Goal: Task Accomplishment & Management: Complete application form

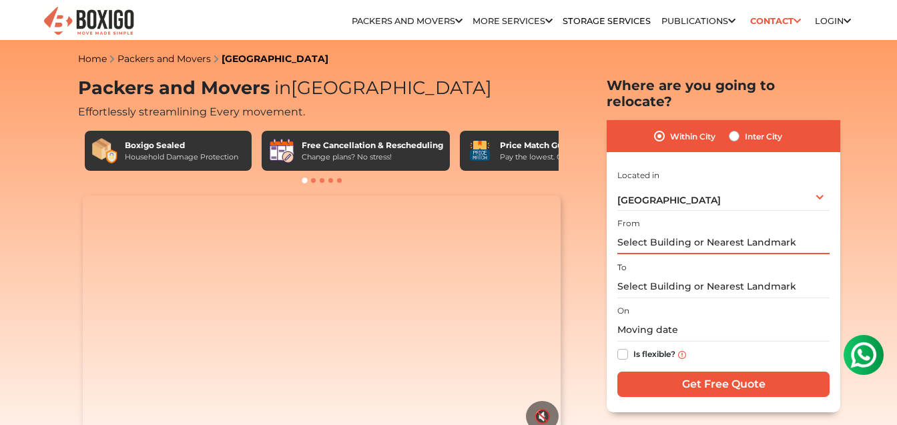
click at [683, 246] on input "text" at bounding box center [724, 242] width 212 height 23
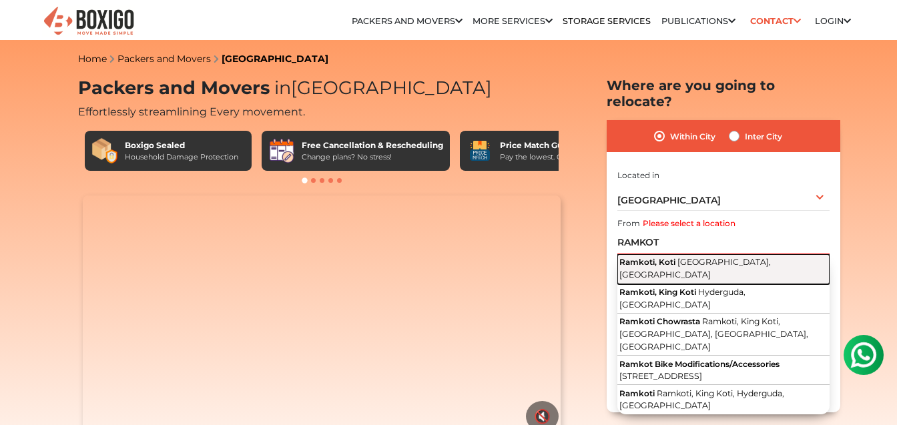
click at [684, 263] on span "[GEOGRAPHIC_DATA], [GEOGRAPHIC_DATA]" at bounding box center [696, 268] width 152 height 23
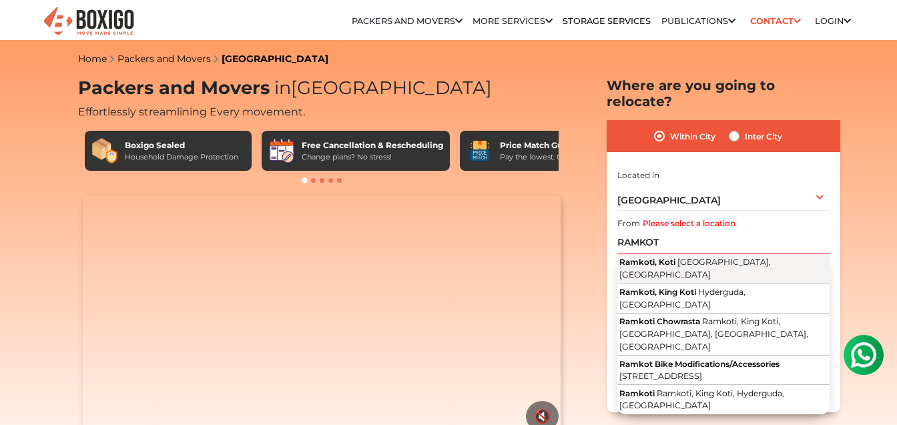
type input "Ramkoti, [GEOGRAPHIC_DATA], [GEOGRAPHIC_DATA], [GEOGRAPHIC_DATA]"
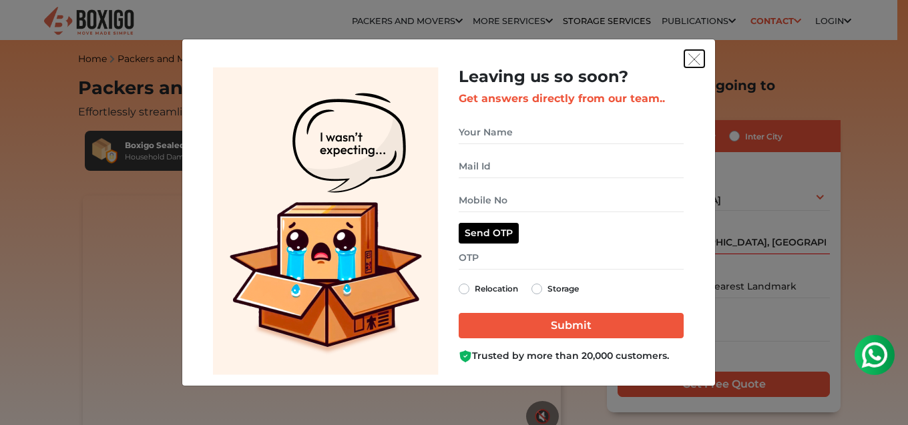
click at [694, 60] on img "get free quote dialog" at bounding box center [694, 59] width 12 height 12
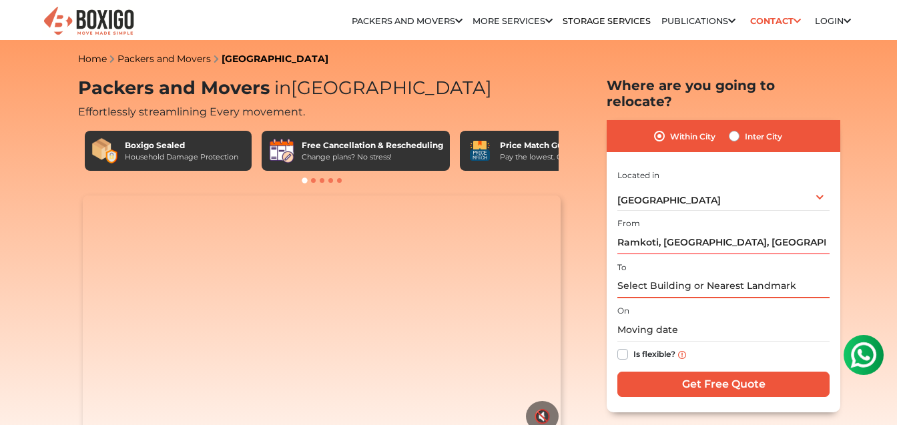
click at [668, 284] on input "text" at bounding box center [724, 286] width 212 height 23
paste input "[PERSON_NAME] Abasan [STREET_ADDRESS]. - 700110"
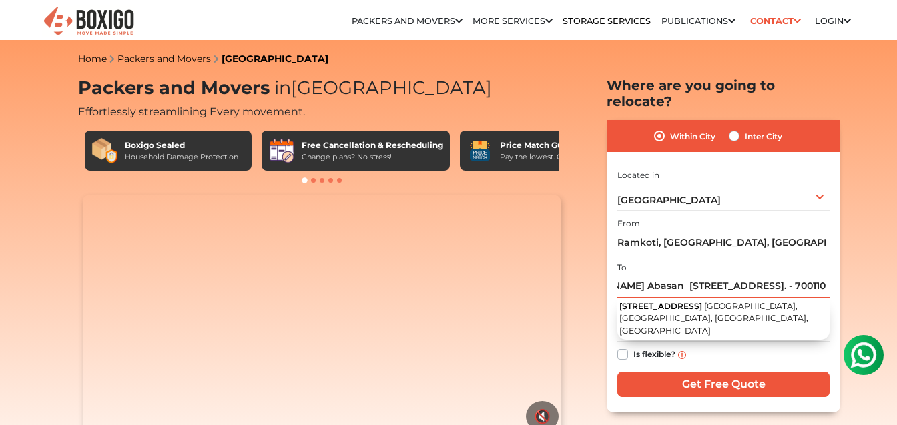
type input "[PERSON_NAME] Abasan [STREET_ADDRESS]. - 700110"
click at [771, 354] on div "Is flexible?" at bounding box center [724, 355] width 212 height 26
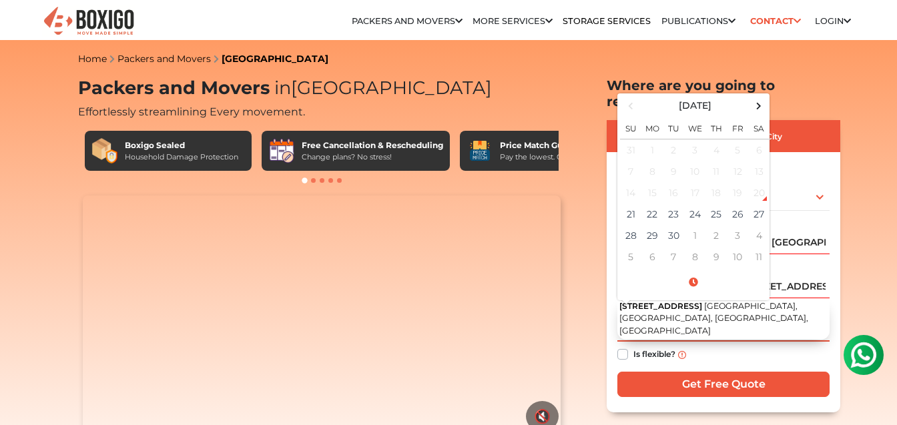
click at [729, 337] on input "text" at bounding box center [724, 330] width 212 height 23
click at [627, 214] on td "21" at bounding box center [630, 214] width 21 height 21
type input "[DATE] 7:44 PM"
click at [750, 347] on div "Is flexible?" at bounding box center [724, 355] width 212 height 26
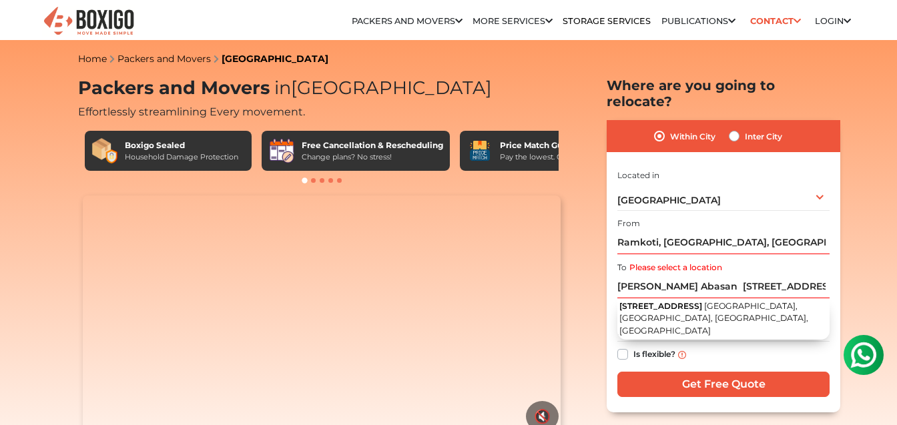
click at [634, 359] on label "Is flexible?" at bounding box center [655, 354] width 42 height 14
click at [624, 359] on input "Is flexible?" at bounding box center [623, 353] width 11 height 13
checkbox input "true"
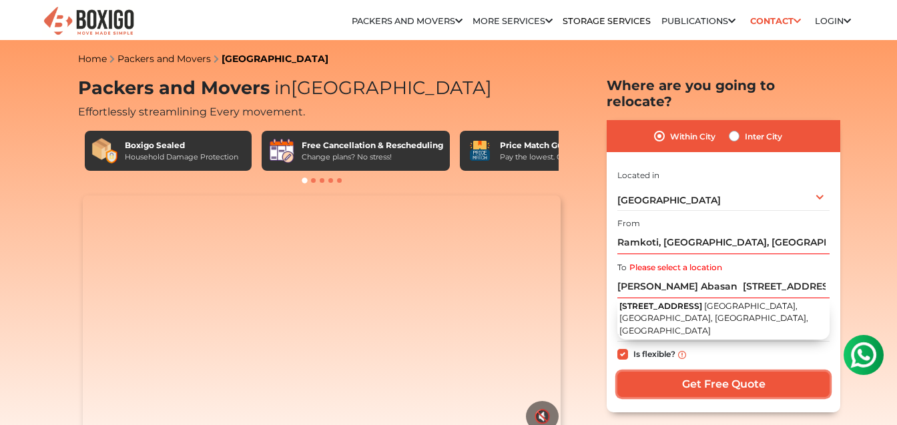
click at [697, 383] on input "Get Free Quote" at bounding box center [724, 384] width 212 height 25
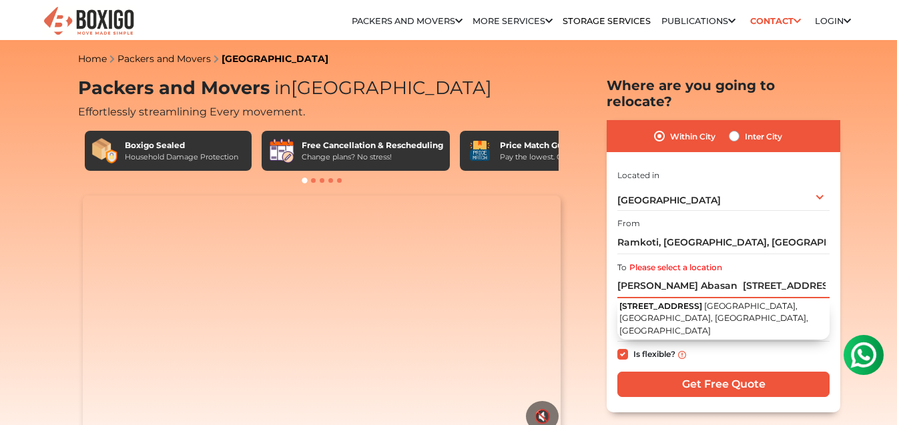
scroll to position [0, 293]
click at [670, 292] on input "[PERSON_NAME] Abasan [STREET_ADDRESS]. - 700110" at bounding box center [724, 286] width 212 height 23
drag, startPoint x: 795, startPoint y: 286, endPoint x: 676, endPoint y: 286, distance: 118.9
click at [676, 286] on input "[PERSON_NAME] Abasan [STREET_ADDRESS]. - 700110" at bounding box center [724, 286] width 212 height 23
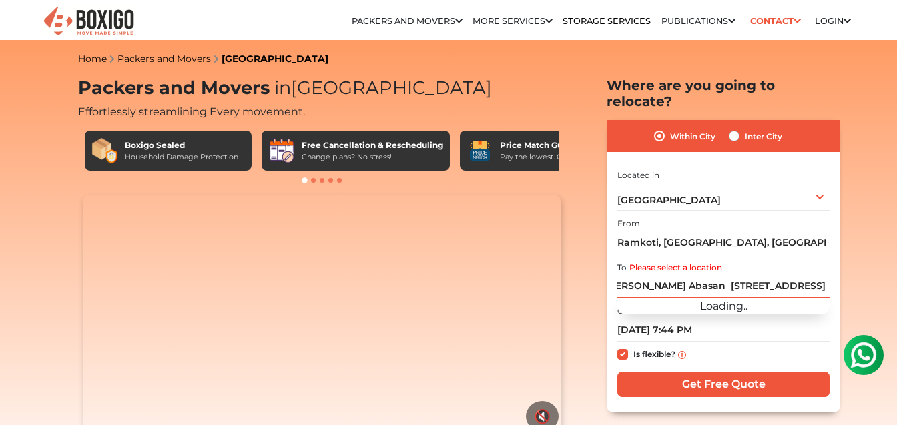
scroll to position [0, 146]
type input "[PERSON_NAME] Abasan [STREET_ADDRESS]"
click at [799, 342] on div "Is flexible?" at bounding box center [724, 355] width 212 height 26
click at [678, 286] on input "[PERSON_NAME] Abasan [STREET_ADDRESS]" at bounding box center [724, 286] width 212 height 23
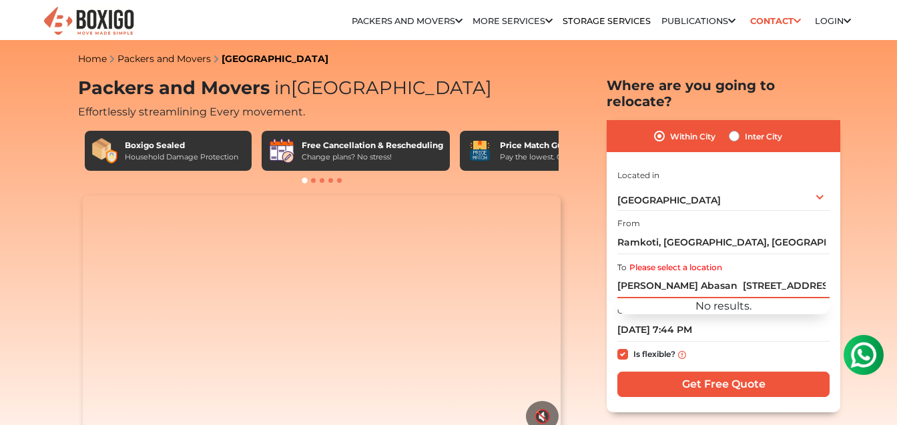
click at [678, 286] on input "[PERSON_NAME] Abasan [STREET_ADDRESS]" at bounding box center [724, 286] width 212 height 23
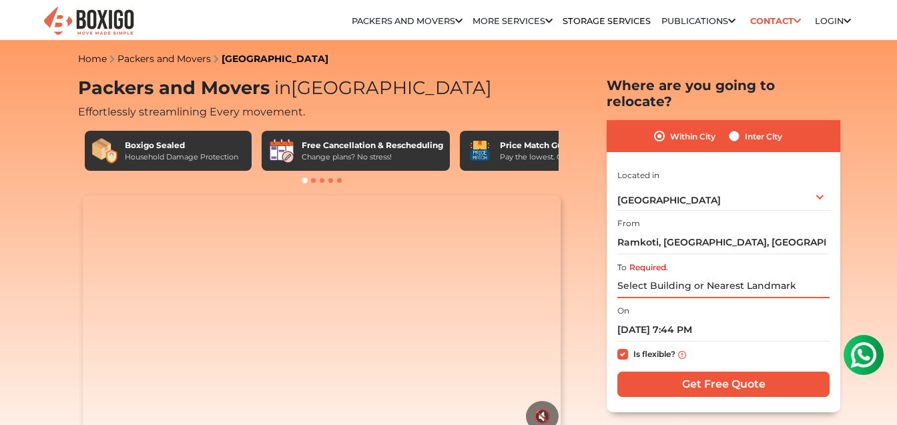
paste input "[PERSON_NAME] Abasan [STREET_ADDRESS]. - 700110"
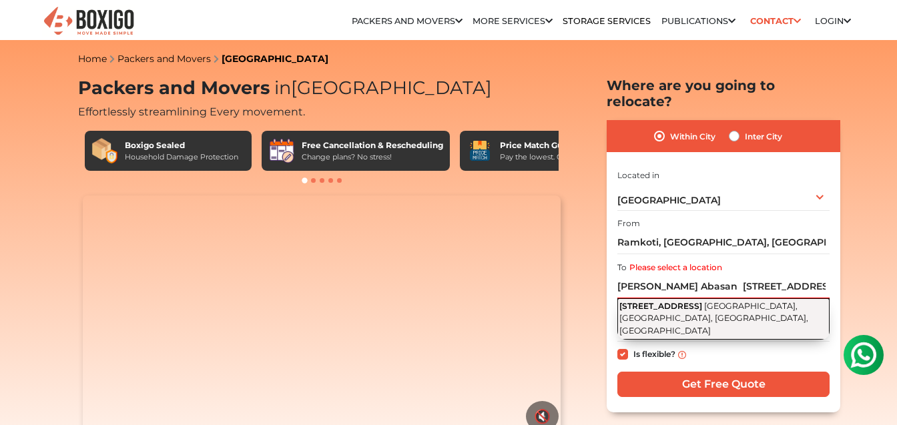
click at [684, 310] on span "[STREET_ADDRESS]" at bounding box center [661, 306] width 83 height 10
type input "[STREET_ADDRESS]"
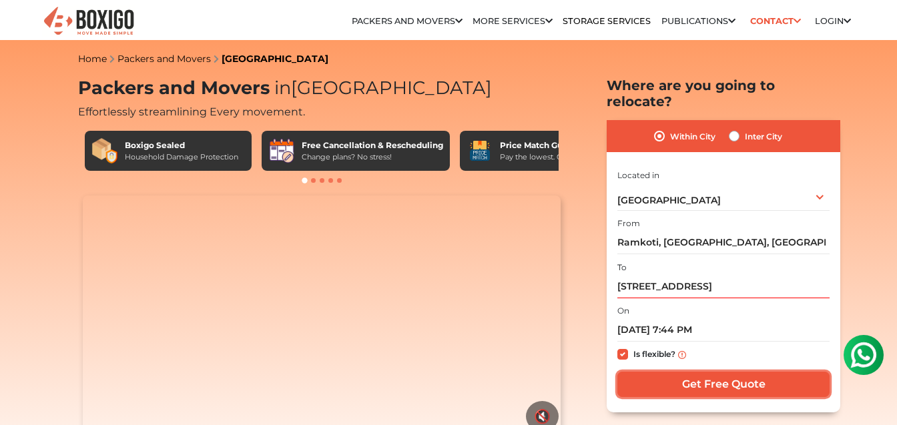
click at [734, 385] on input "Get Free Quote" at bounding box center [724, 384] width 212 height 25
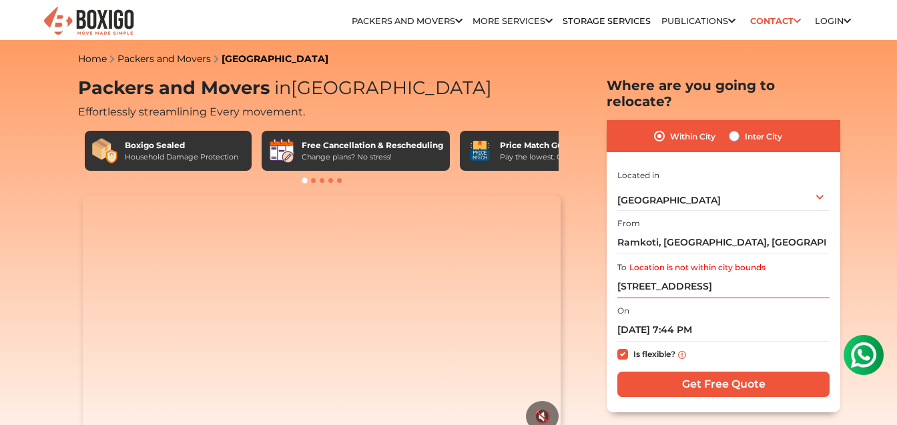
click at [745, 136] on label "Inter City" at bounding box center [763, 136] width 37 height 16
click at [739, 136] on input "Inter City" at bounding box center [734, 134] width 11 height 13
radio input "true"
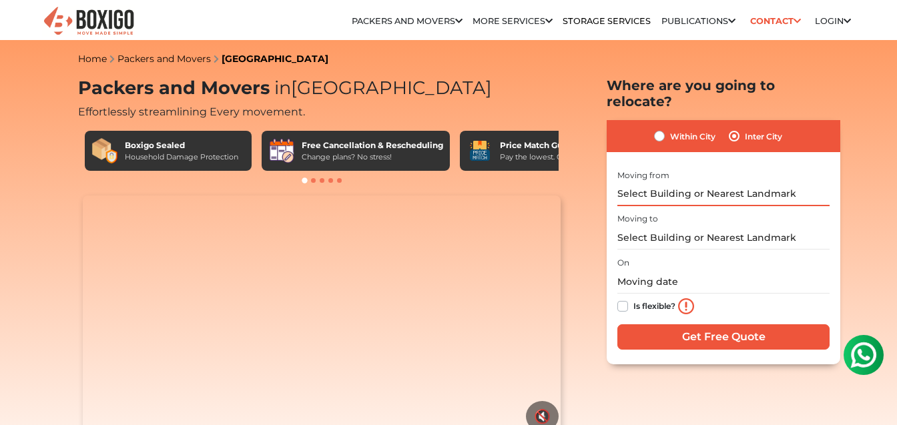
click at [692, 191] on input "text" at bounding box center [724, 194] width 212 height 23
